Goal: Task Accomplishment & Management: Manage account settings

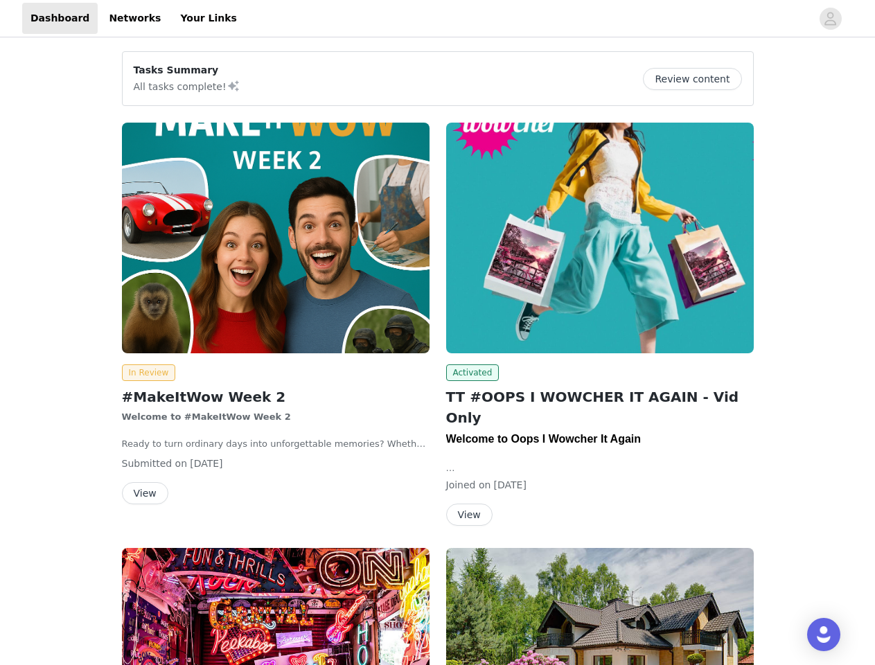
click at [438, 332] on div "Activated TT #OOPS I WOWCHER IT AGAIN - Vid Only Welcome to Oops I Wowcher It A…" at bounding box center [600, 326] width 324 height 425
click at [437, 19] on div at bounding box center [528, 18] width 566 height 31
click at [830, 19] on icon "avatar" at bounding box center [829, 19] width 13 height 22
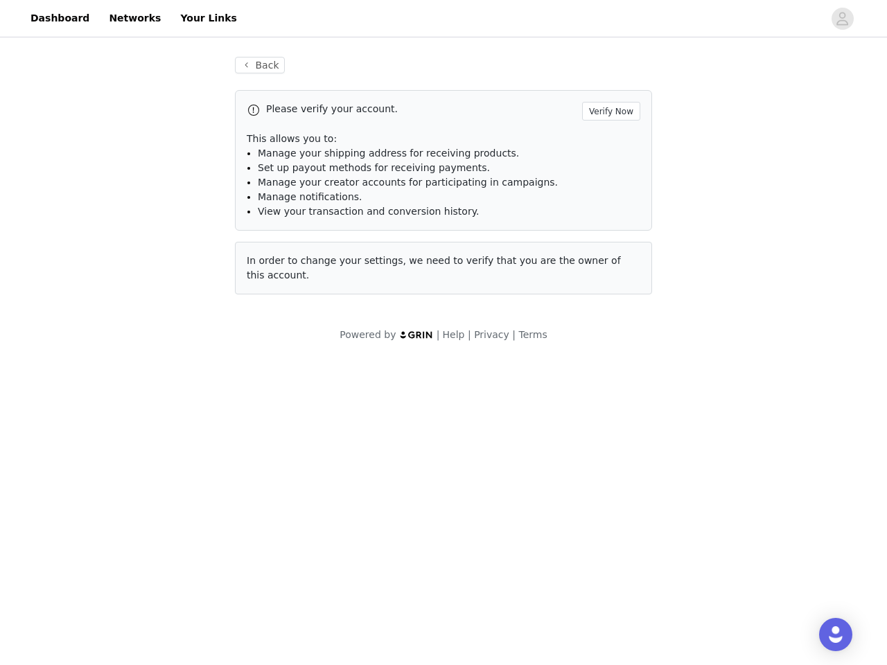
click at [697, 79] on div "Back Please verify your account. Verify Now This allows you to: Manage your shi…" at bounding box center [443, 199] width 887 height 319
click at [276, 238] on div "Please verify your account. Verify Now This allows you to: Manage your shipping…" at bounding box center [443, 192] width 417 height 204
click at [146, 373] on body "Dashboard Networks Your Links Back Please verify your account. Verify Now This …" at bounding box center [443, 332] width 887 height 665
click at [144, 493] on body "Dashboard Networks Your Links Back Please verify your account. Verify Now This …" at bounding box center [443, 332] width 887 height 665
click at [600, 238] on div "Please verify your account. Verify Now This allows you to: Manage your shipping…" at bounding box center [443, 192] width 417 height 204
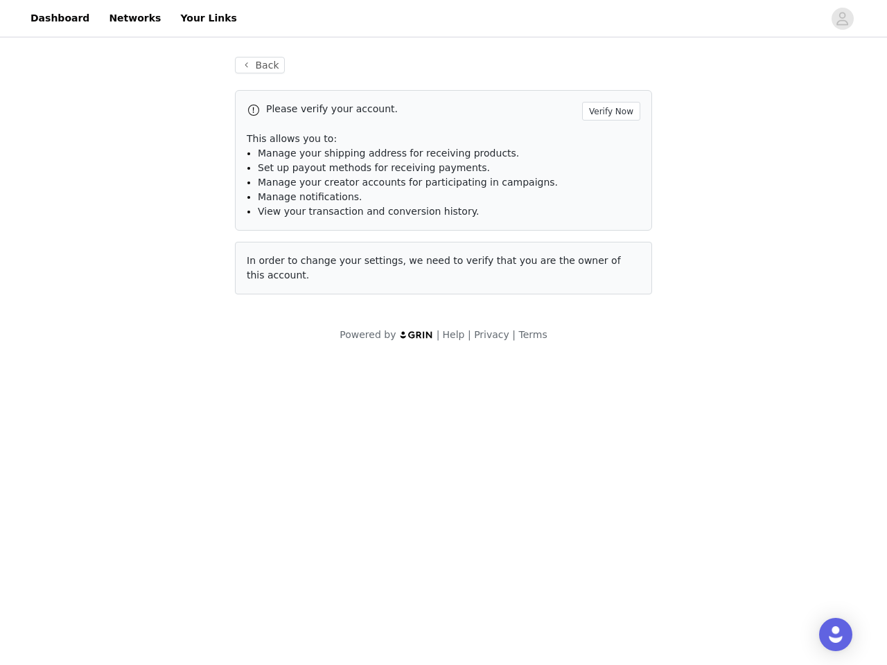
click at [470, 373] on body "Dashboard Networks Your Links Back Please verify your account. Verify Now This …" at bounding box center [443, 332] width 887 height 665
click at [468, 494] on body "Dashboard Networks Your Links Back Please verify your account. Verify Now This …" at bounding box center [443, 332] width 887 height 665
